Goal: Communication & Community: Answer question/provide support

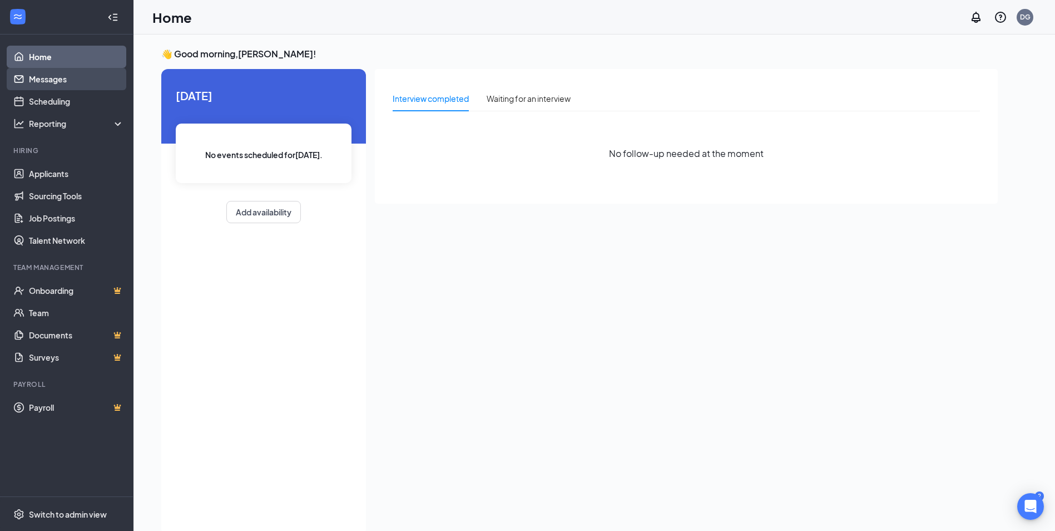
click at [72, 83] on link "Messages" at bounding box center [76, 79] width 95 height 22
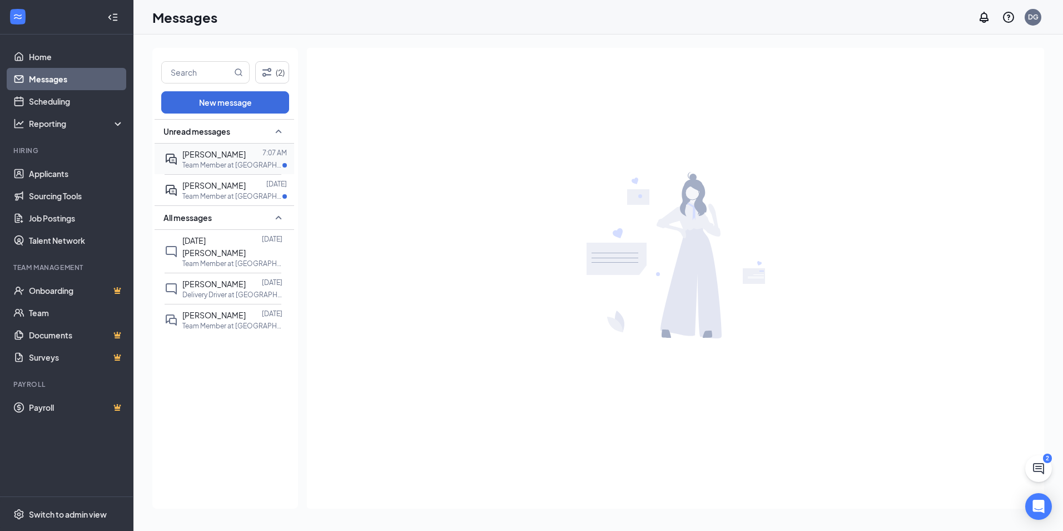
click at [222, 154] on span "[PERSON_NAME]" at bounding box center [213, 154] width 63 height 10
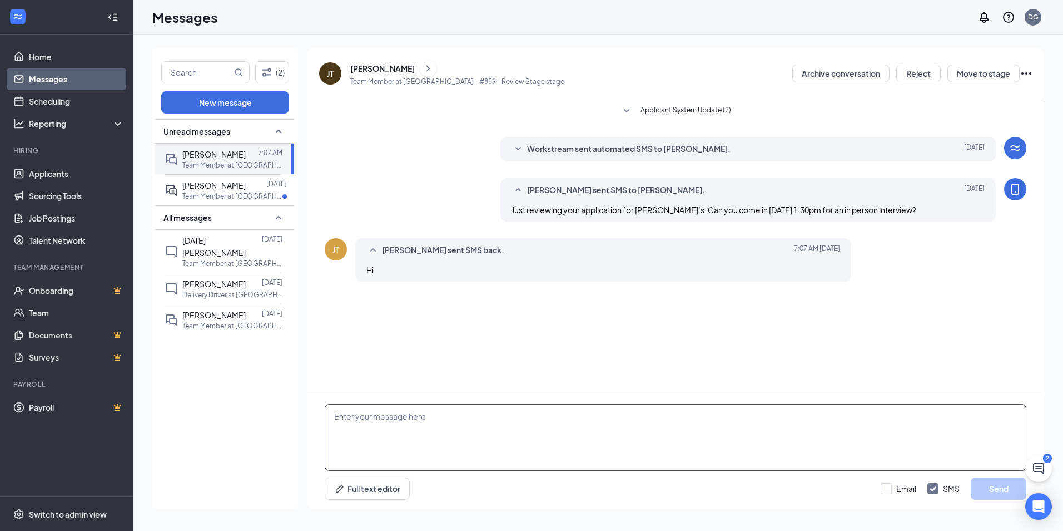
click at [370, 425] on textarea at bounding box center [676, 437] width 702 height 67
click at [558, 216] on div "[PERSON_NAME] sent SMS to [PERSON_NAME]. [DATE] Just reviewing your application…" at bounding box center [749, 199] width 496 height 43
click at [558, 213] on span "Just reviewing your application for [PERSON_NAME]’s. Can you come in [DATE] 1:3…" at bounding box center [714, 210] width 405 height 10
drag, startPoint x: 930, startPoint y: 208, endPoint x: 509, endPoint y: 216, distance: 421.6
click at [509, 216] on div "[PERSON_NAME] sent SMS to [PERSON_NAME]. [DATE] Just reviewing your application…" at bounding box center [749, 199] width 496 height 43
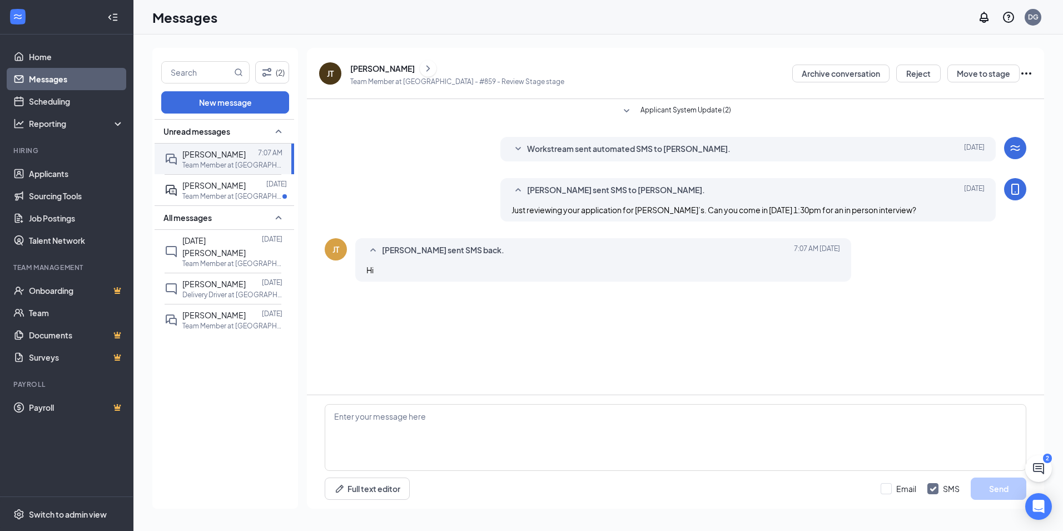
drag, startPoint x: 509, startPoint y: 216, endPoint x: 521, endPoint y: 219, distance: 12.0
copy span "Just reviewing your application for [PERSON_NAME]’s. Can you come in [DATE] 1:3…"
paste textarea "Just reviewing your application for [PERSON_NAME]’s. Can you come in [DATE] 1:3…"
type textarea "Just reviewing your application for [PERSON_NAME]’s. Can you come in [DATE] 1:3…"
click at [558, 480] on button "Send" at bounding box center [999, 488] width 56 height 22
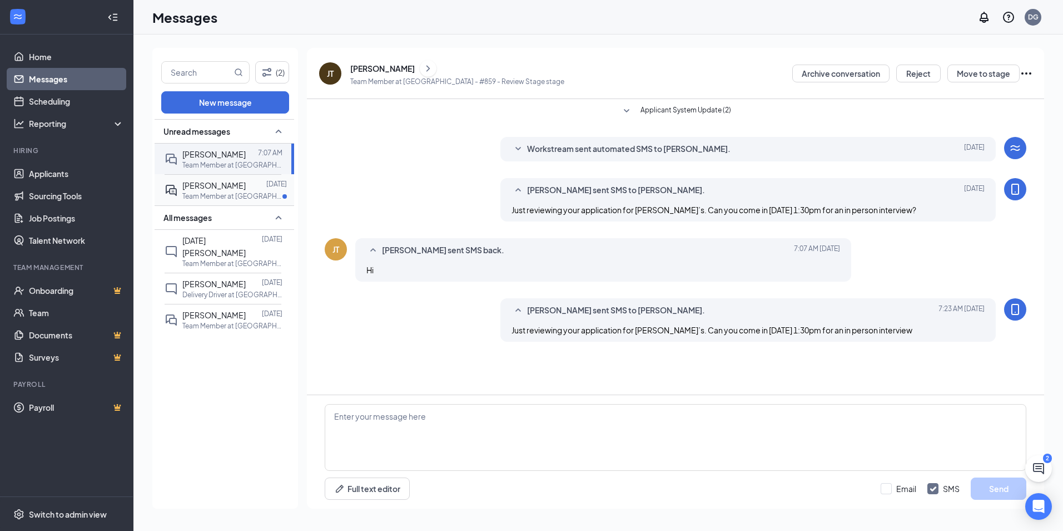
click at [232, 187] on span "[PERSON_NAME]" at bounding box center [213, 185] width 63 height 10
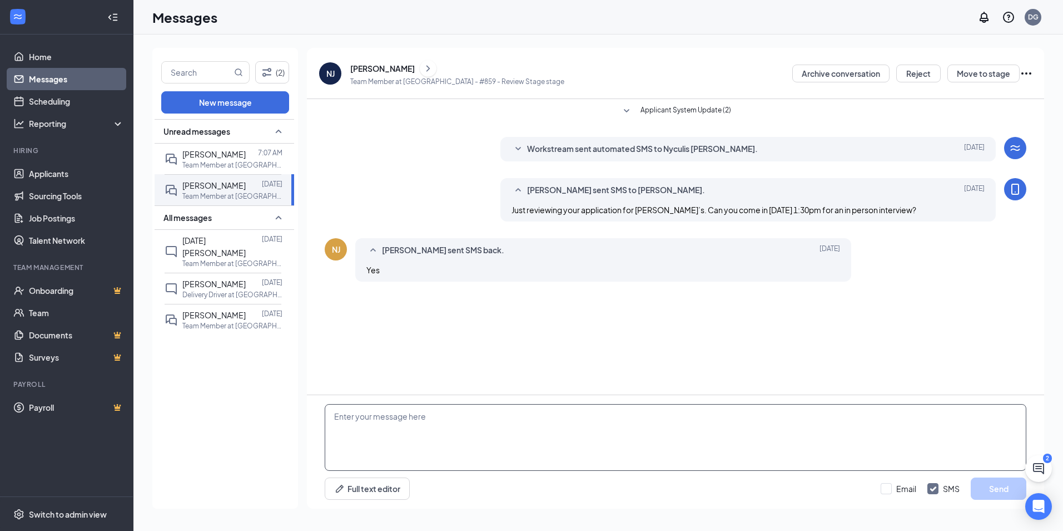
paste textarea "Just reviewing your application for [PERSON_NAME]’s. Can you come in [DATE] 1:3…"
type textarea "Just reviewing your application for [PERSON_NAME]’s. Can you come in [DATE] 1:3…"
click at [558, 485] on button "Send" at bounding box center [999, 488] width 56 height 22
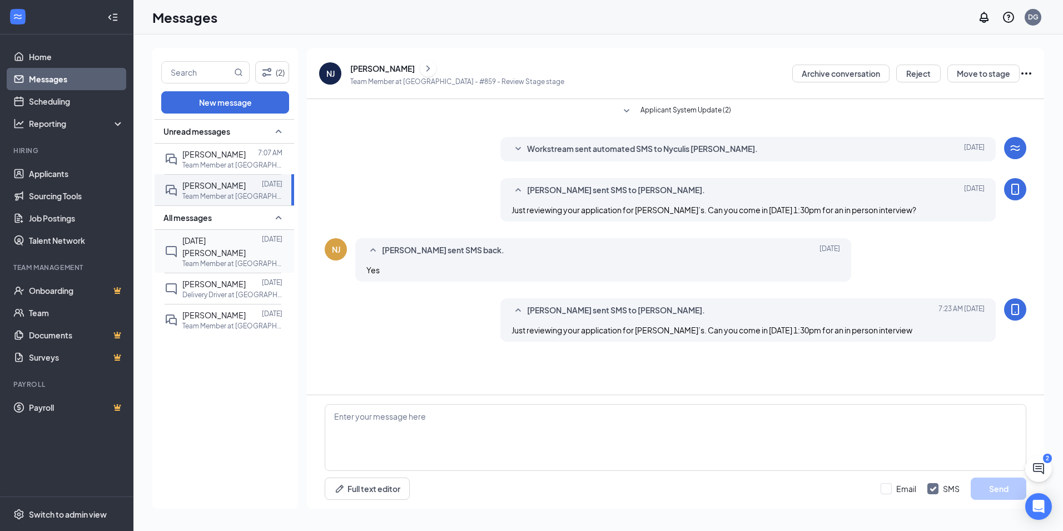
click at [205, 259] on p "Team Member at [GEOGRAPHIC_DATA] - #859" at bounding box center [232, 263] width 100 height 9
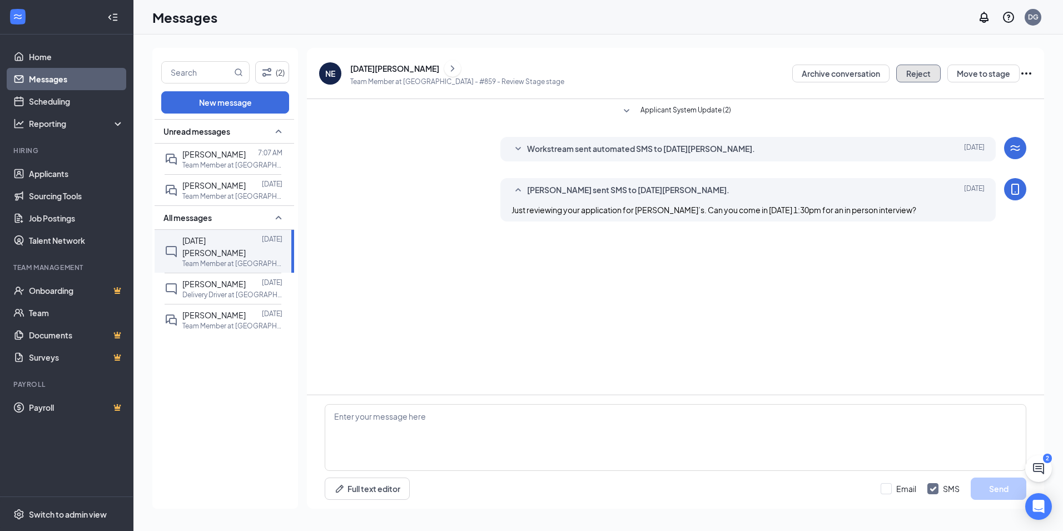
click at [558, 72] on button "Reject" at bounding box center [918, 74] width 44 height 18
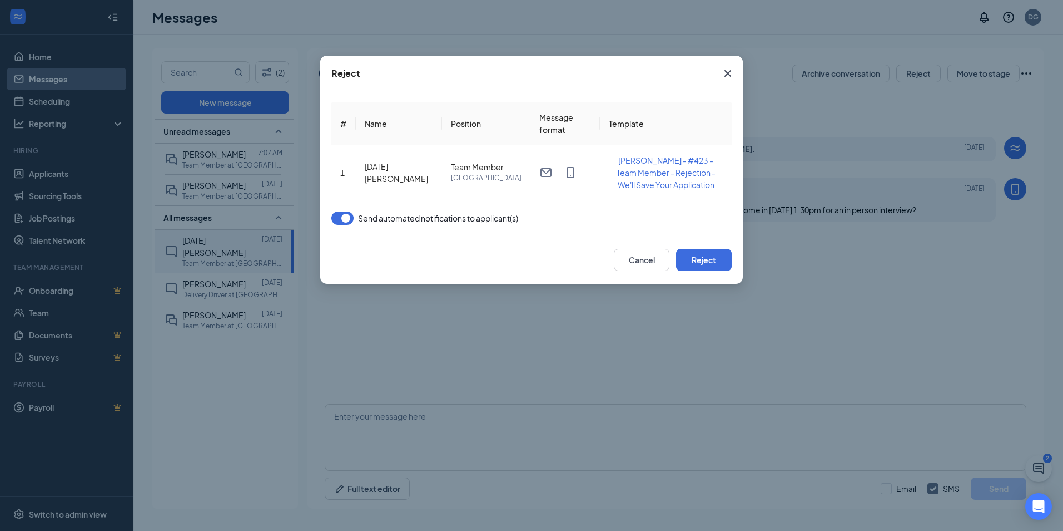
click at [343, 218] on button "button" at bounding box center [342, 217] width 22 height 13
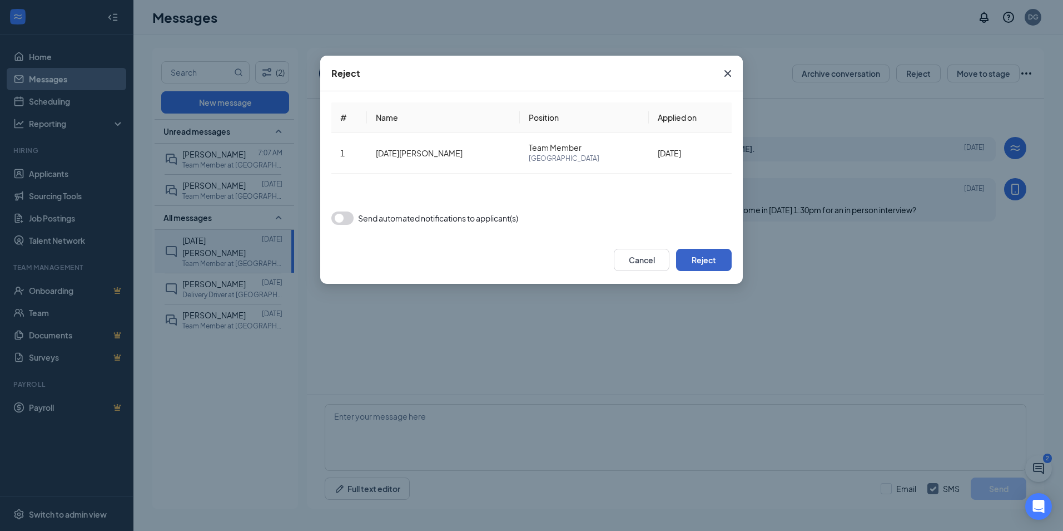
click at [558, 255] on button "Reject" at bounding box center [704, 260] width 56 height 22
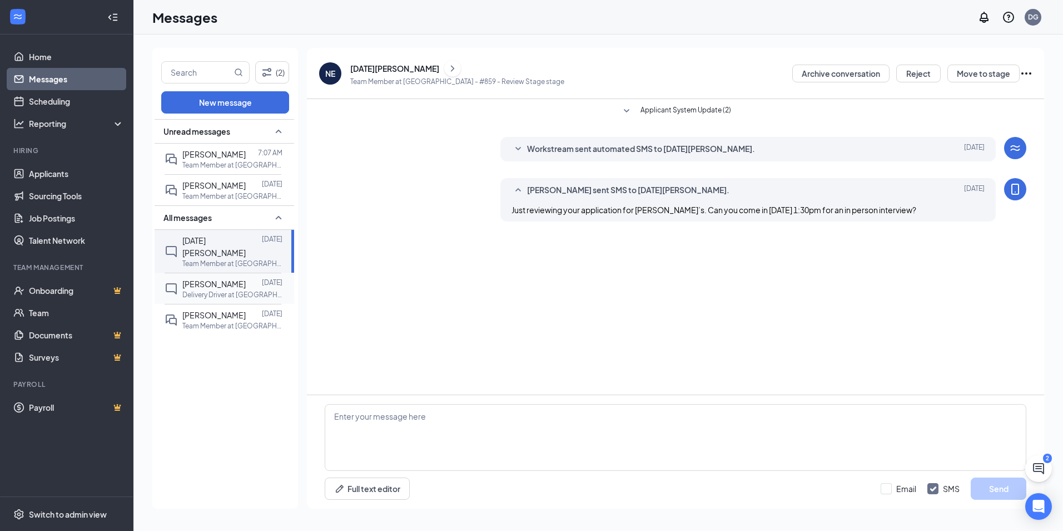
click at [224, 279] on span "[PERSON_NAME]" at bounding box center [213, 284] width 63 height 10
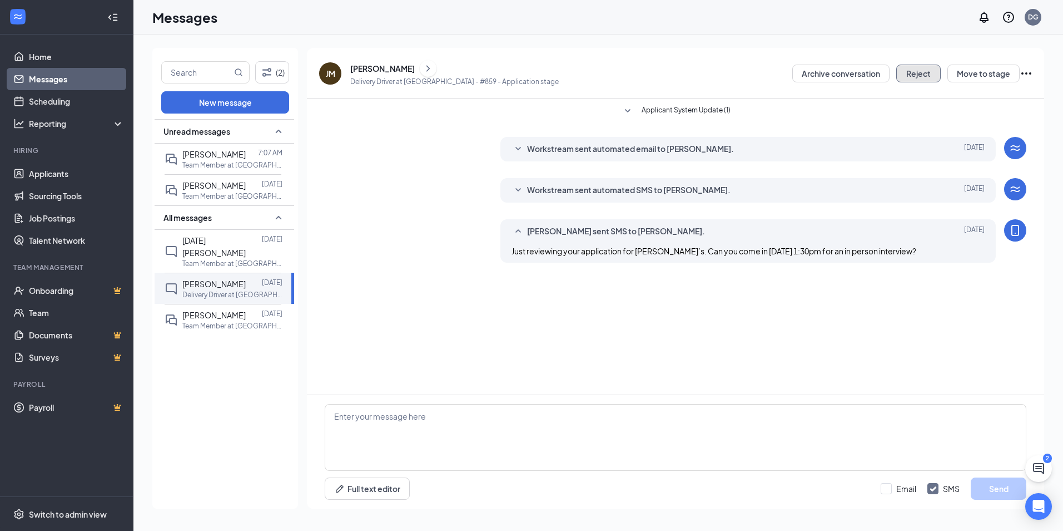
click at [558, 71] on button "Reject" at bounding box center [918, 74] width 44 height 18
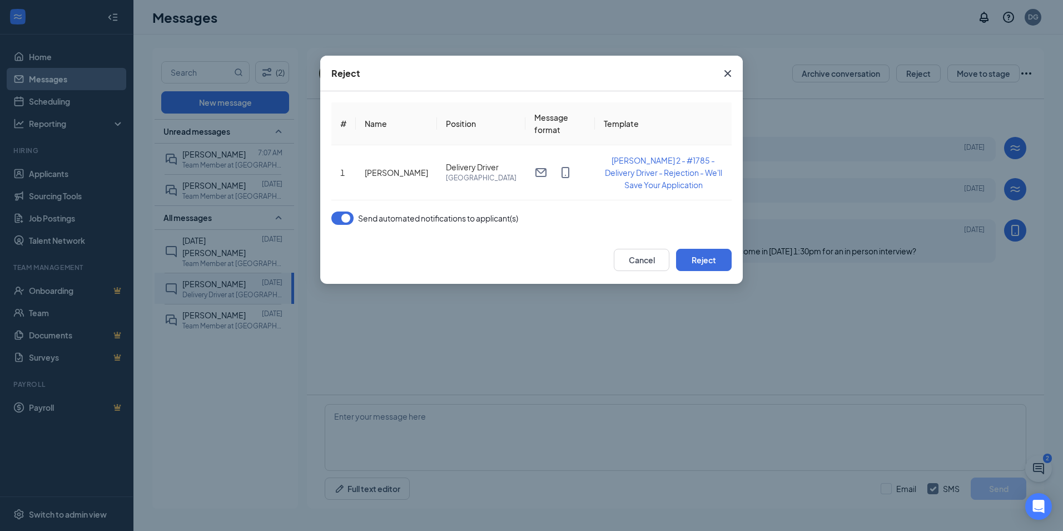
click at [341, 219] on button "button" at bounding box center [342, 217] width 22 height 13
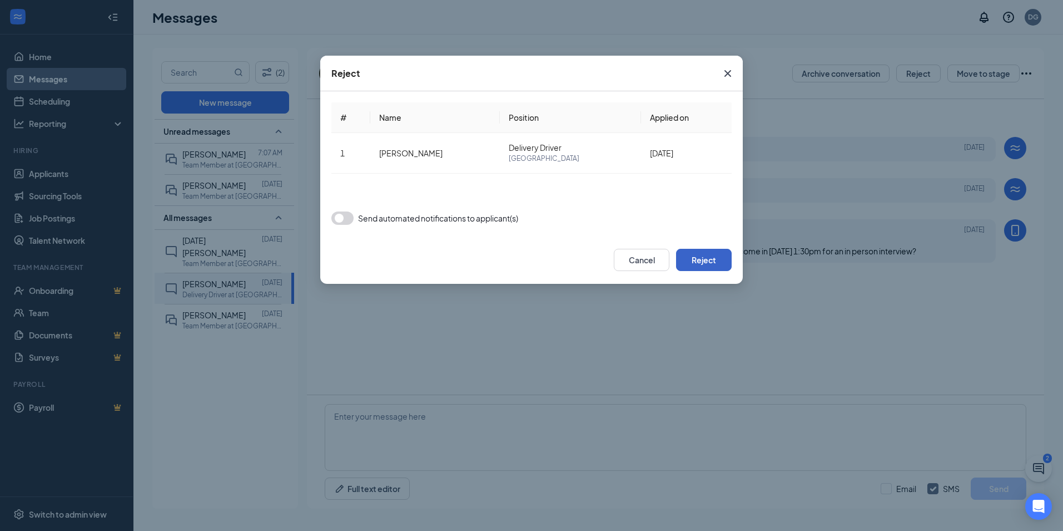
click at [558, 262] on button "Reject" at bounding box center [704, 260] width 56 height 22
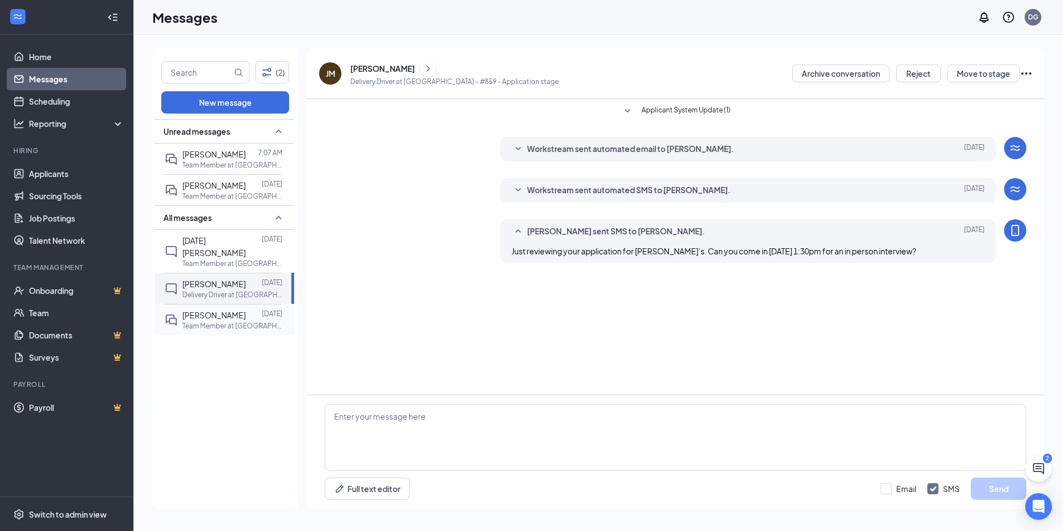
click at [197, 310] on span "[PERSON_NAME]" at bounding box center [213, 315] width 63 height 10
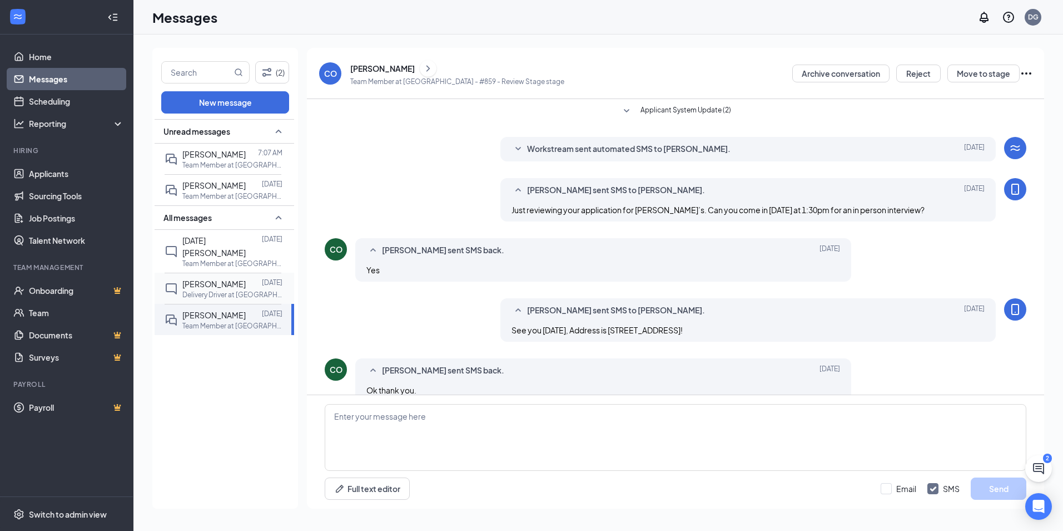
scroll to position [18, 0]
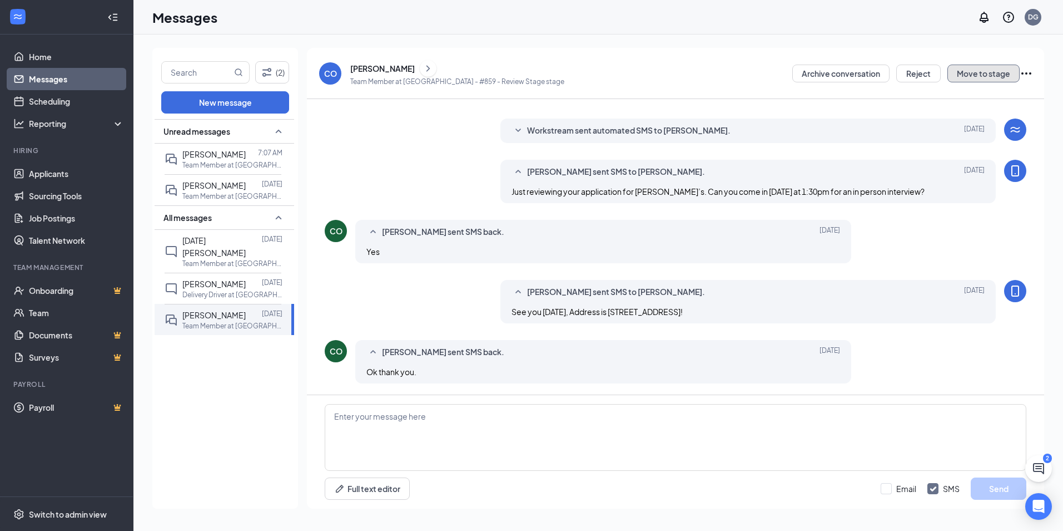
click at [558, 75] on button "Move to stage" at bounding box center [984, 74] width 72 height 18
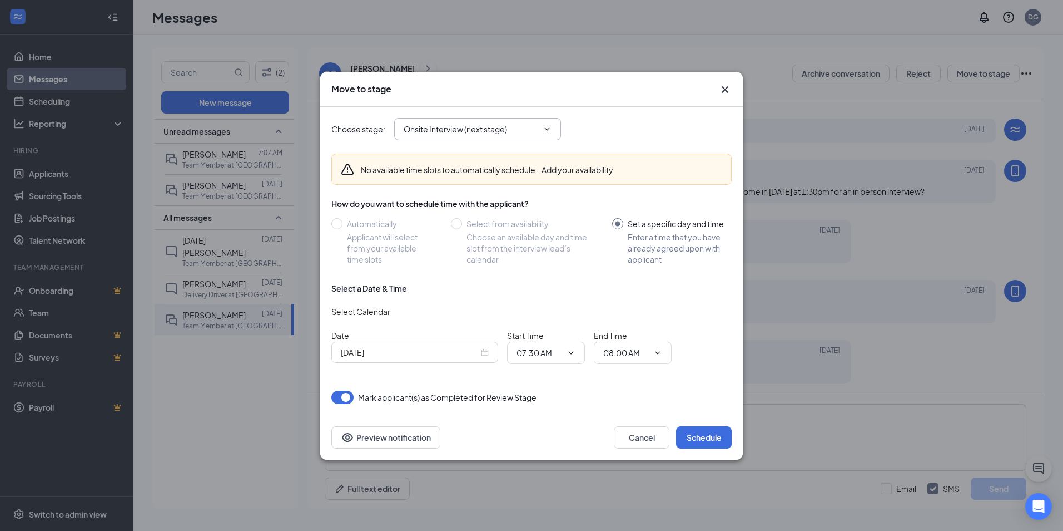
click at [449, 123] on input "Onsite Interview (next stage)" at bounding box center [471, 129] width 135 height 12
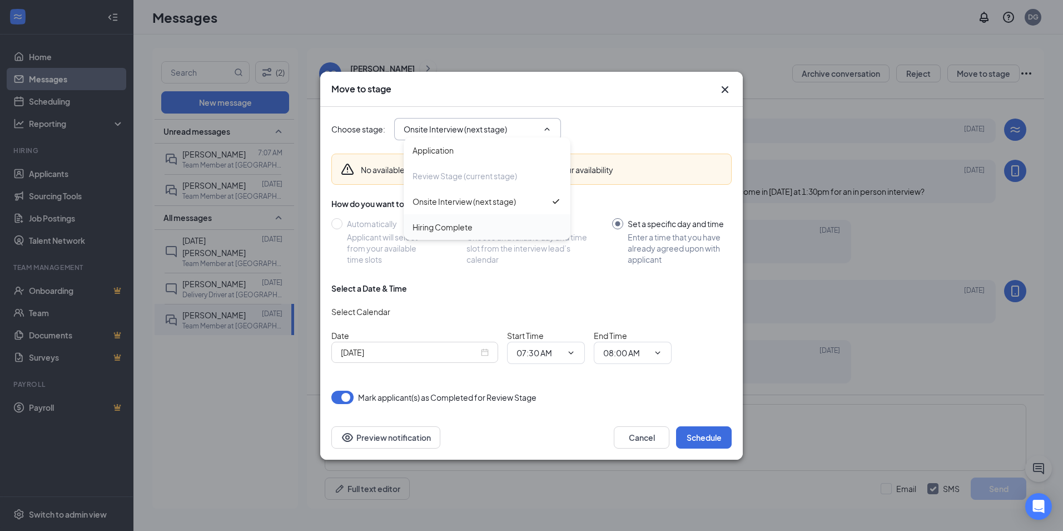
click at [459, 223] on div "Hiring Complete" at bounding box center [443, 227] width 60 height 12
type input "Hiring Complete"
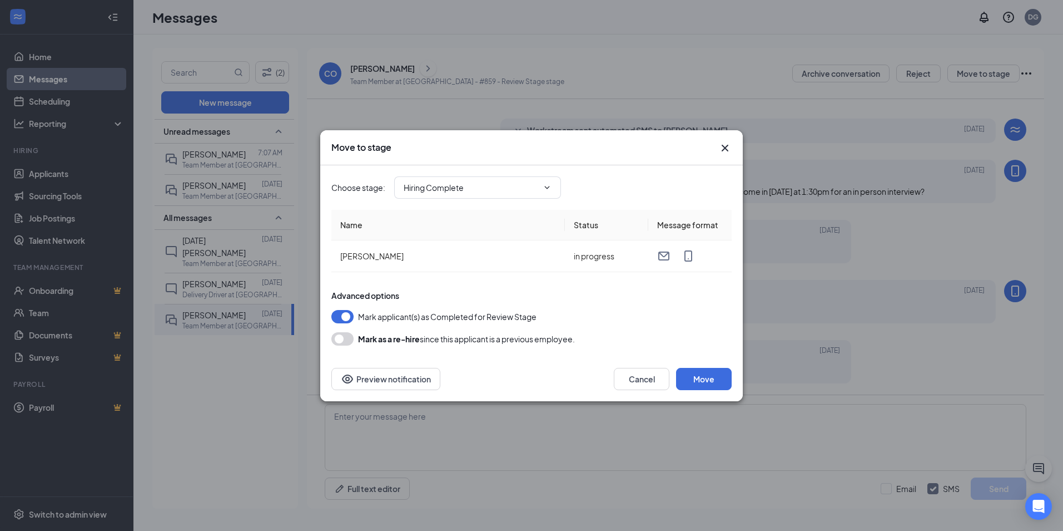
click at [350, 344] on button "button" at bounding box center [342, 338] width 22 height 13
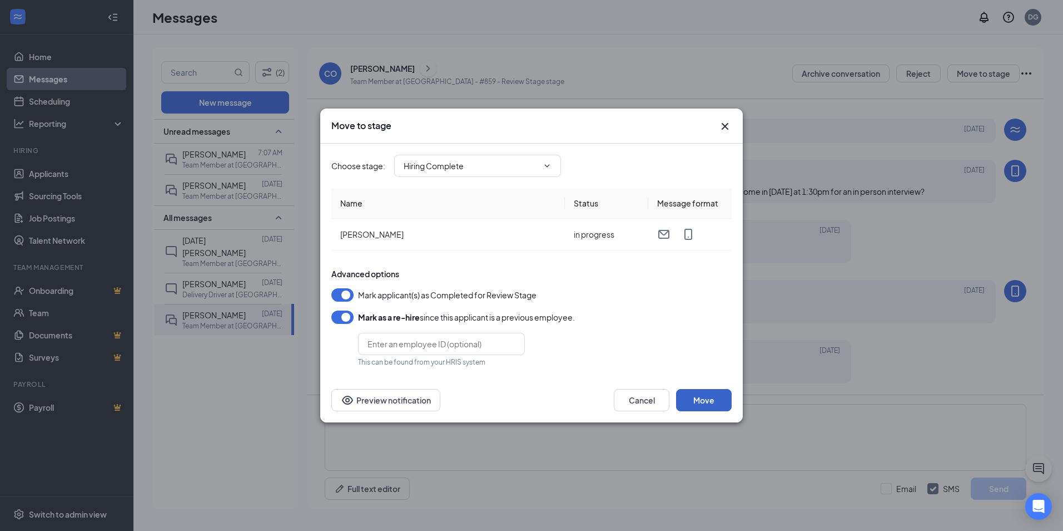
click at [558, 405] on button "Move" at bounding box center [704, 400] width 56 height 22
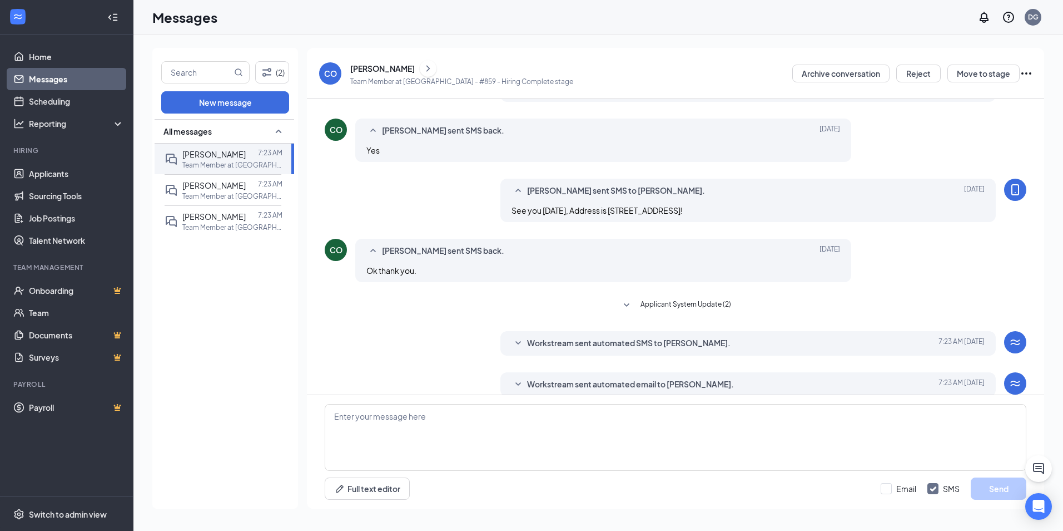
scroll to position [169, 0]
